Goal: Transaction & Acquisition: Purchase product/service

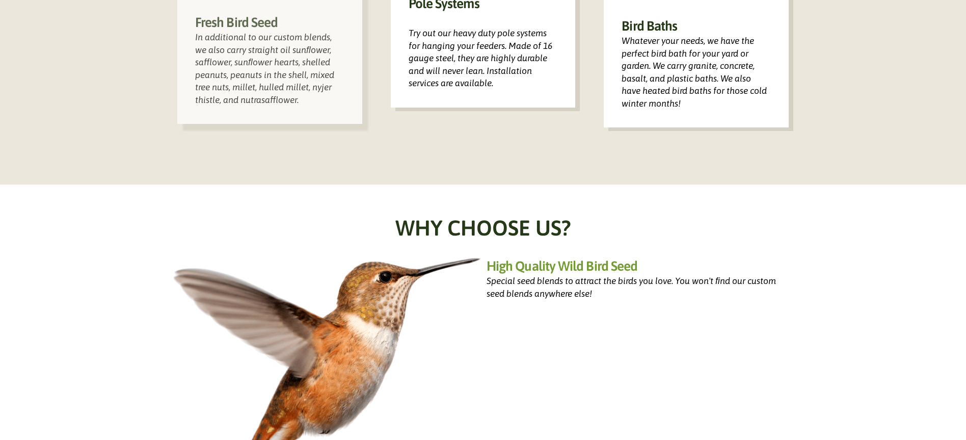
scroll to position [907, 0]
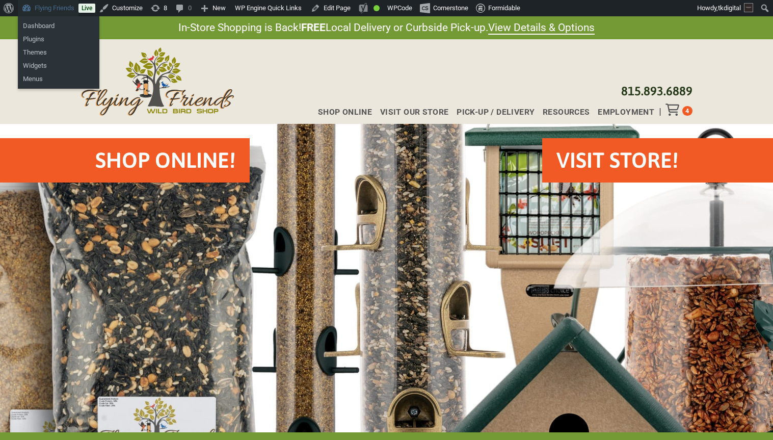
click at [48, 11] on link "Flying Friends" at bounding box center [48, 8] width 61 height 16
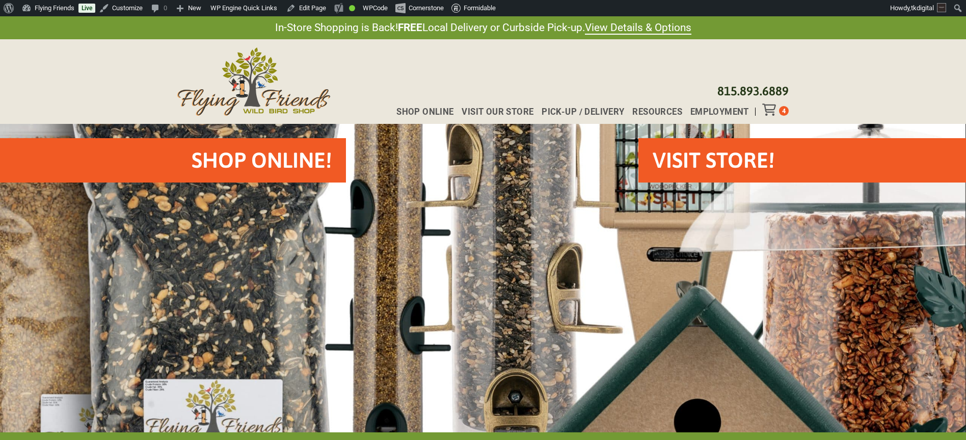
click at [774, 113] on icon "Toggle Off Canvas Content" at bounding box center [768, 109] width 13 height 12
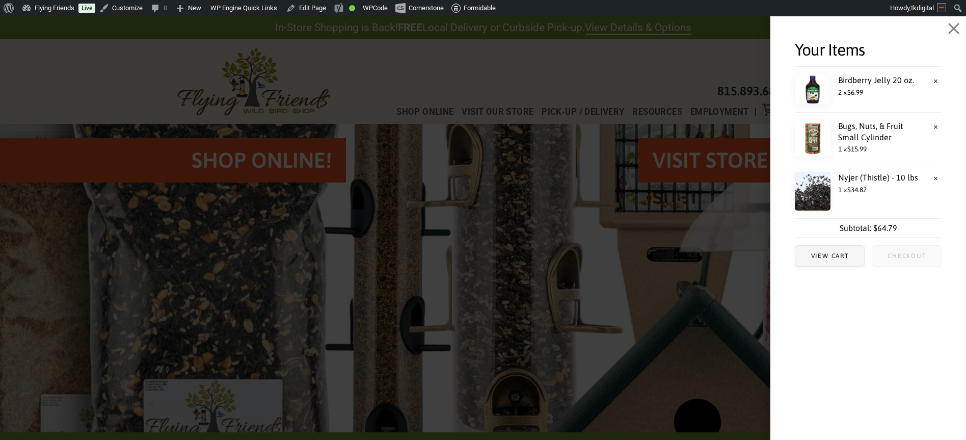
click at [914, 260] on span "Checkout" at bounding box center [907, 256] width 69 height 20
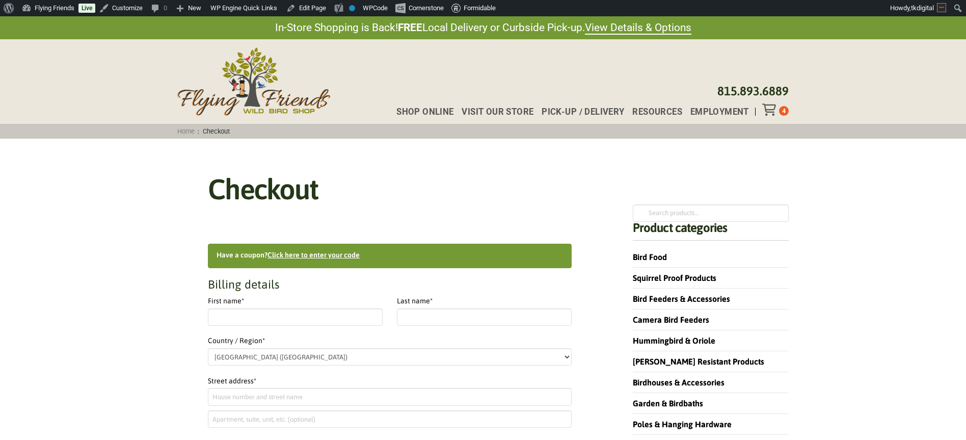
select select "IL"
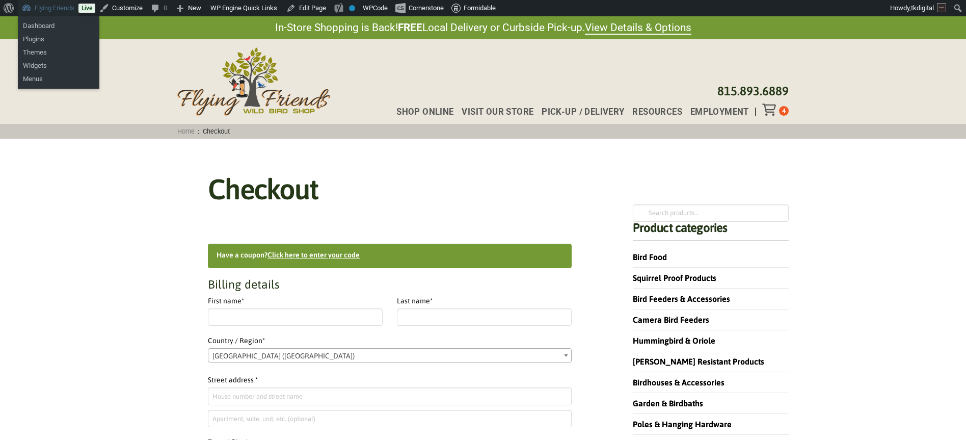
click at [60, 9] on link "Flying Friends" at bounding box center [48, 8] width 61 height 16
